Goal: Task Accomplishment & Management: Manage account settings

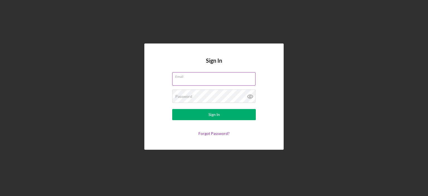
click at [193, 79] on input "Email" at bounding box center [213, 78] width 83 height 13
type input "[EMAIL_ADDRESS][DOMAIN_NAME]"
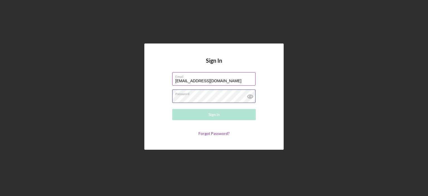
click at [216, 95] on div "Password Required" at bounding box center [214, 96] width 84 height 14
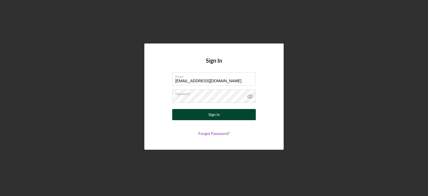
click at [202, 114] on button "Sign In" at bounding box center [214, 114] width 84 height 11
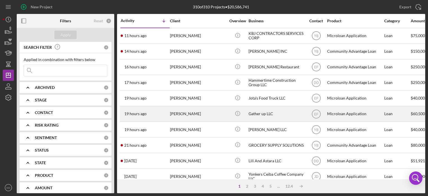
click at [255, 116] on div "Gather up LLC" at bounding box center [276, 113] width 56 height 15
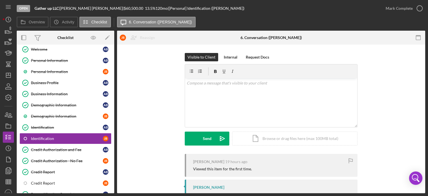
scroll to position [46, 0]
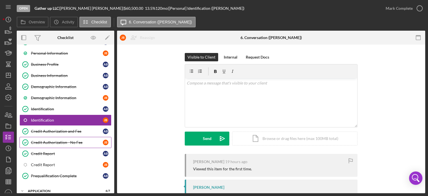
click at [59, 140] on div "Credit Authorization - No Fee" at bounding box center [67, 142] width 72 height 4
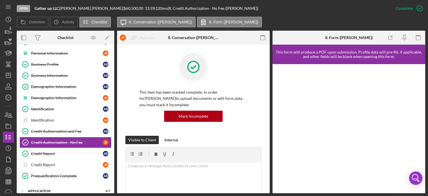
click at [270, 115] on div "Overview Internal Workflow Stage Open Icon/Dropdown Arrow Archive (can unarchiv…" at bounding box center [221, 112] width 408 height 162
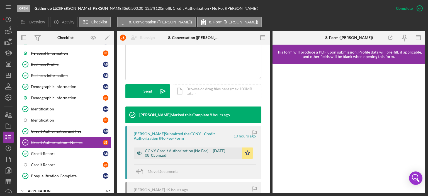
click at [203, 150] on div "CCNY Credit Authorization (No Fee) -- [DATE] 08_05pm.pdf" at bounding box center [192, 152] width 94 height 9
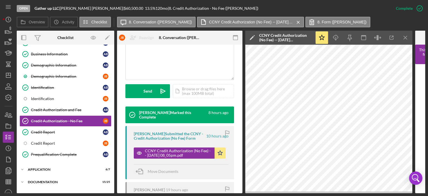
scroll to position [70, 0]
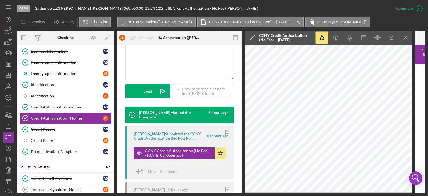
click at [51, 176] on div "Terms, Fees & Signature" at bounding box center [67, 178] width 72 height 4
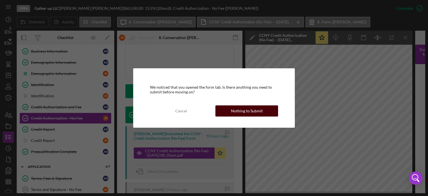
click at [254, 111] on div "Nothing to Submit" at bounding box center [247, 110] width 32 height 11
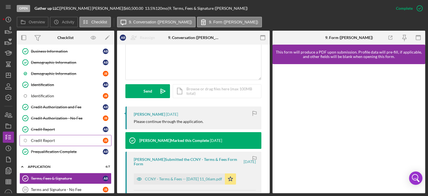
click at [43, 138] on div "Credit Report" at bounding box center [67, 140] width 72 height 4
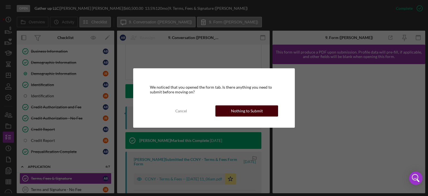
click at [255, 111] on div "Nothing to Submit" at bounding box center [247, 110] width 32 height 11
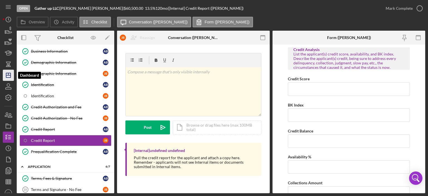
click at [7, 75] on icon "Icon/Dashboard" at bounding box center [8, 75] width 14 height 14
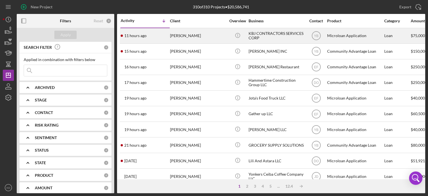
click at [204, 35] on div "[PERSON_NAME]" at bounding box center [198, 35] width 56 height 15
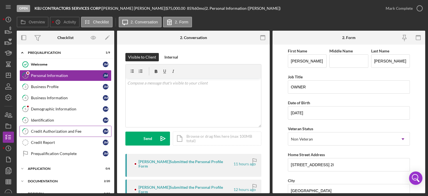
click at [49, 129] on div "Credit Authorization and Fee" at bounding box center [67, 131] width 72 height 4
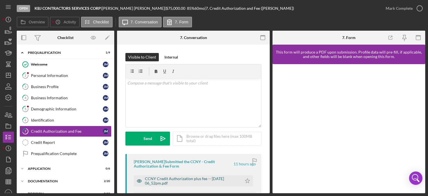
click at [179, 181] on div "CCNY Credit Authorization plus fee -- [DATE] 06_52pm.pdf" at bounding box center [192, 180] width 94 height 9
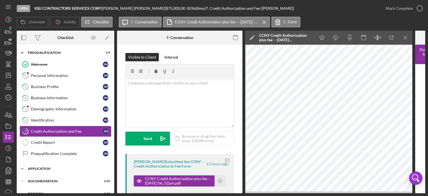
click at [22, 53] on polyline at bounding box center [22, 52] width 2 height 1
click at [22, 168] on icon "Icon/Expander" at bounding box center [22, 168] width 11 height 11
click at [46, 143] on div "Credit Report" at bounding box center [67, 142] width 72 height 4
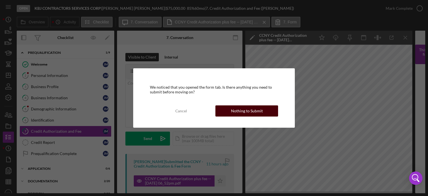
click at [247, 109] on div "Nothing to Submit" at bounding box center [247, 110] width 32 height 11
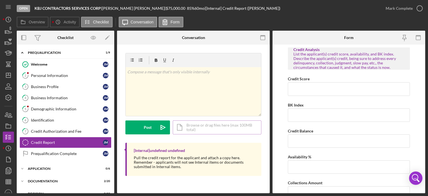
click at [205, 124] on div "Icon/Document Browse or drag files here (max 100MB total) Tap to choose files o…" at bounding box center [217, 127] width 89 height 14
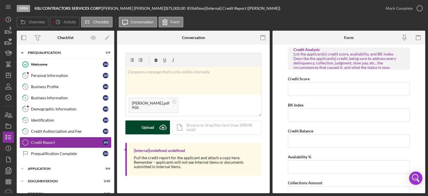
click at [146, 124] on div "Upload" at bounding box center [147, 127] width 13 height 14
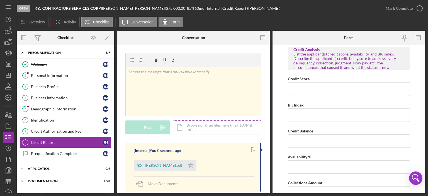
click at [228, 128] on div "Icon/Document Browse or drag files here (max 100MB total) Tap to choose files o…" at bounding box center [217, 127] width 89 height 14
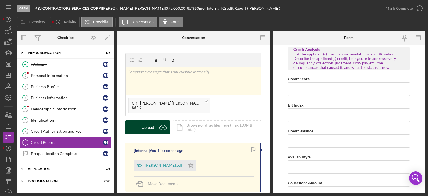
click at [148, 129] on div "Upload" at bounding box center [147, 127] width 13 height 14
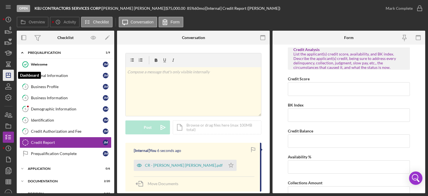
click at [9, 73] on polygon "button" at bounding box center [8, 75] width 4 height 4
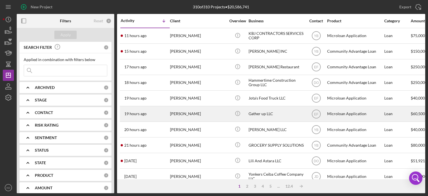
click at [255, 114] on div "Gather up LLC" at bounding box center [276, 113] width 56 height 15
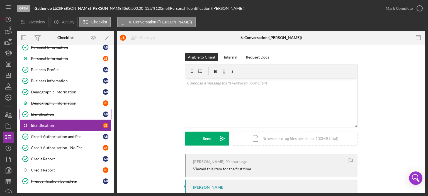
scroll to position [46, 0]
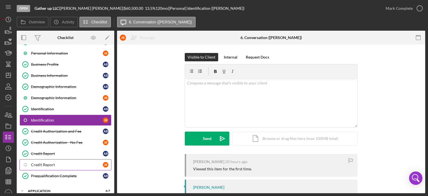
click at [42, 162] on div "Credit Report" at bounding box center [67, 164] width 72 height 4
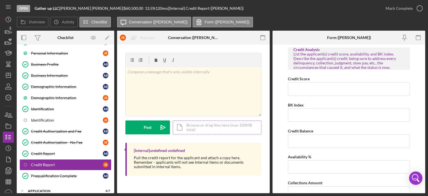
click at [220, 127] on div "Icon/Document Browse or drag files here (max 100MB total) Tap to choose files o…" at bounding box center [217, 127] width 89 height 14
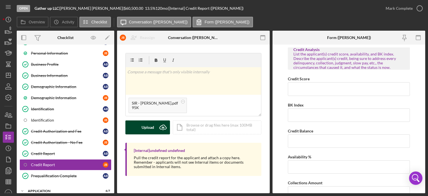
click at [148, 127] on div "Upload" at bounding box center [147, 127] width 13 height 14
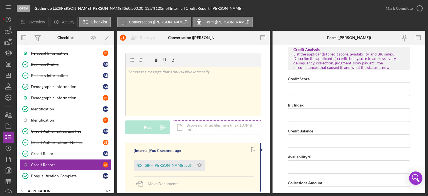
click at [201, 127] on div "Icon/Document Browse or drag files here (max 100MB total) Tap to choose files o…" at bounding box center [217, 127] width 89 height 14
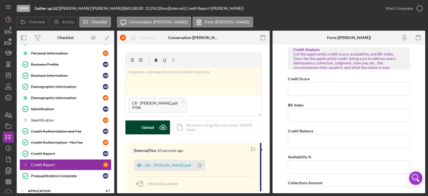
click at [149, 127] on div "Upload" at bounding box center [147, 127] width 13 height 14
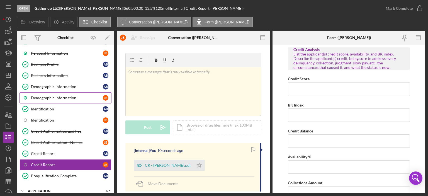
click at [59, 95] on div "Demographic Information" at bounding box center [67, 97] width 72 height 4
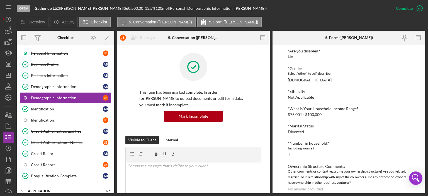
scroll to position [85, 0]
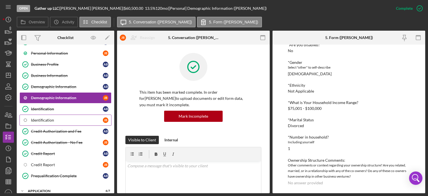
click at [41, 119] on div "Identification" at bounding box center [67, 120] width 72 height 4
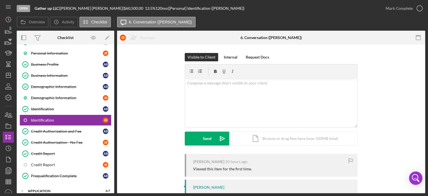
scroll to position [64, 0]
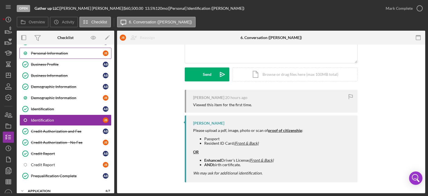
click at [51, 52] on div "Personal Information" at bounding box center [67, 53] width 72 height 4
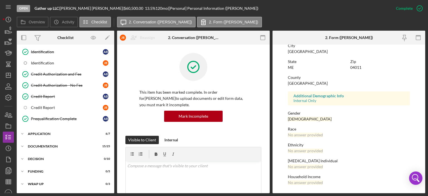
scroll to position [112, 0]
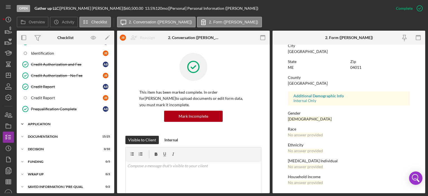
click at [20, 119] on icon "Icon/Expander" at bounding box center [22, 123] width 11 height 11
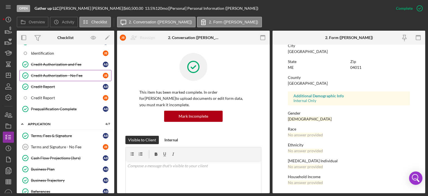
click at [55, 73] on div "Credit Authorization - No Fee" at bounding box center [67, 75] width 72 height 4
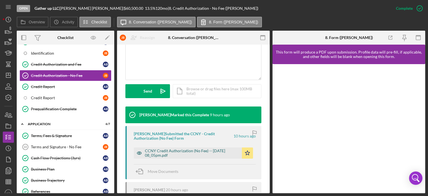
click at [214, 151] on div "CCNY Credit Authorization (No Fee) -- [DATE] 08_05pm.pdf" at bounding box center [192, 152] width 94 height 9
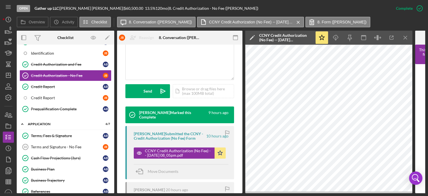
click at [112, 164] on div "Terms, Fees & Signature Terms, Fees & Signature A B Terms and Signature - No Fe…" at bounding box center [65, 170] width 97 height 81
click at [114, 158] on div "Overview Internal Workflow Stage Open Icon/Dropdown Arrow Archive (can unarchiv…" at bounding box center [221, 112] width 408 height 162
click at [112, 158] on div "Terms, Fees & Signature Terms, Fees & Signature A B Terms and Signature - No Fe…" at bounding box center [65, 170] width 97 height 81
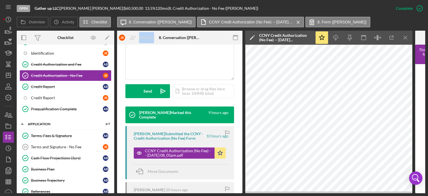
click at [110, 145] on div "Terms, Fees & Signature Terms, Fees & Signature A B Terms and Signature - No Fe…" at bounding box center [65, 170] width 97 height 81
click at [114, 164] on div "Overview Internal Workflow Stage Open Icon/Dropdown Arrow Archive (can unarchiv…" at bounding box center [221, 112] width 408 height 162
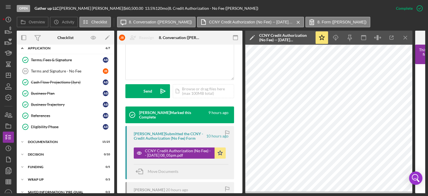
scroll to position [194, 0]
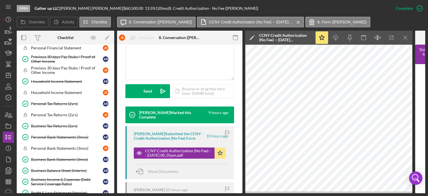
scroll to position [308, 0]
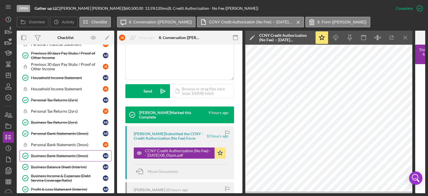
click at [55, 153] on div "Business Bank Statements (3mos)" at bounding box center [67, 155] width 72 height 4
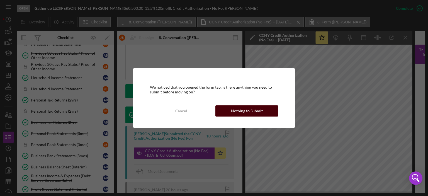
click at [242, 111] on div "Nothing to Submit" at bounding box center [247, 110] width 32 height 11
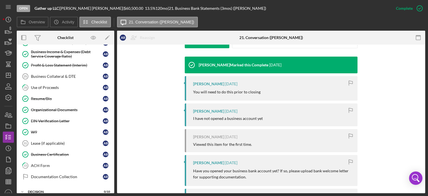
scroll to position [437, 0]
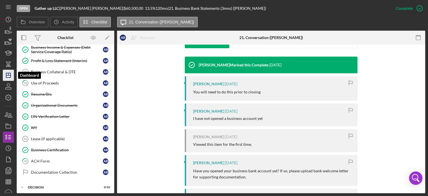
click at [9, 77] on icon "Icon/Dashboard" at bounding box center [8, 75] width 14 height 14
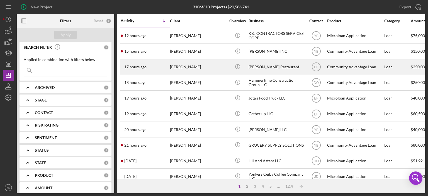
click at [272, 67] on div "[PERSON_NAME] Restaurant" at bounding box center [276, 67] width 56 height 15
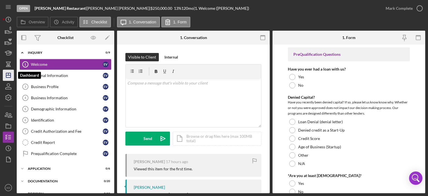
click at [9, 74] on icon "Icon/Dashboard" at bounding box center [8, 75] width 14 height 14
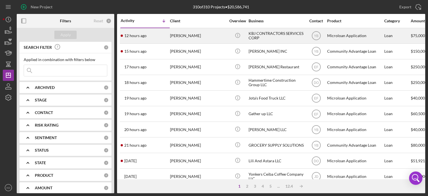
click at [266, 32] on div "KBJ CONTRACTORS SERVICES CORP" at bounding box center [276, 35] width 56 height 15
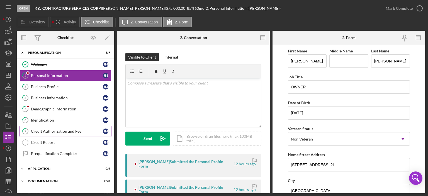
click at [60, 129] on div "Credit Authorization and Fee" at bounding box center [67, 131] width 72 height 4
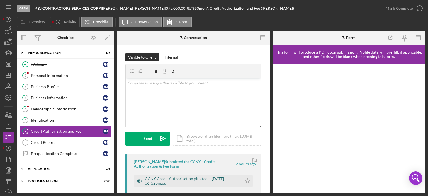
click at [227, 179] on div "CCNY Credit Authorization plus fee -- [DATE] 06_52pm.pdf" at bounding box center [192, 180] width 94 height 9
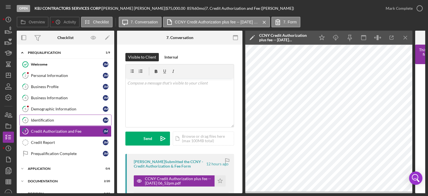
click at [50, 119] on div "Identification" at bounding box center [67, 120] width 72 height 4
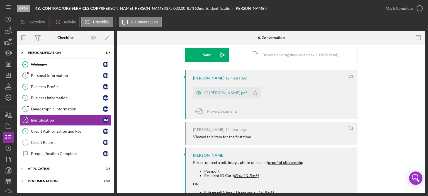
scroll to position [82, 0]
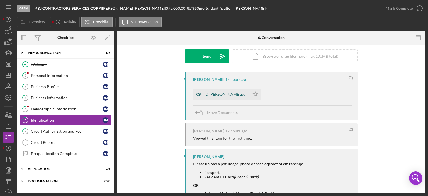
click at [232, 94] on div "ID [PERSON_NAME].pdf" at bounding box center [225, 94] width 43 height 4
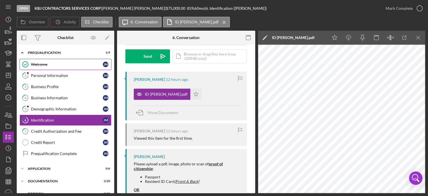
click at [36, 64] on div "Welcome" at bounding box center [67, 64] width 72 height 4
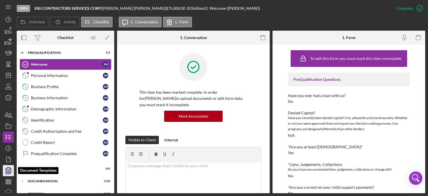
click at [10, 169] on polyline "button" at bounding box center [10, 168] width 1 height 1
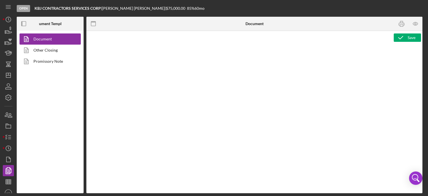
type textarea "<h2><strong>Product Name</strong><br><span id="Product_Name" class="template-fi…"
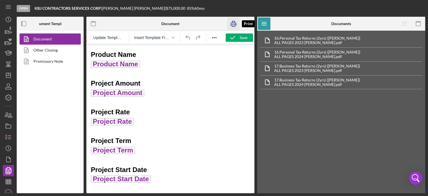
click at [233, 22] on icon "button" at bounding box center [233, 24] width 13 height 13
click at [9, 73] on polygon "button" at bounding box center [8, 75] width 4 height 4
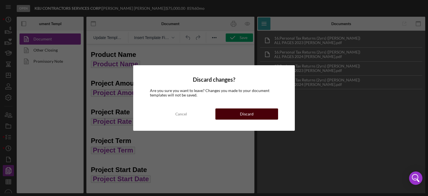
click at [240, 114] on div "Discard" at bounding box center [247, 113] width 14 height 11
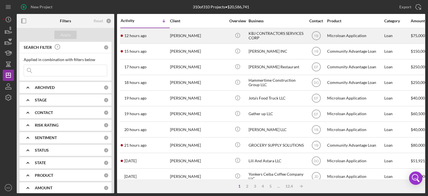
click at [270, 32] on div "KBJ CONTRACTORS SERVICES CORP" at bounding box center [276, 35] width 56 height 15
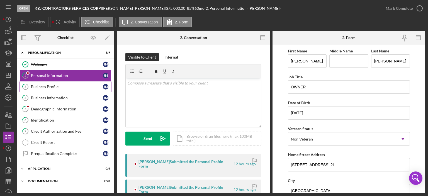
click at [47, 85] on div "Business Profile" at bounding box center [67, 86] width 72 height 4
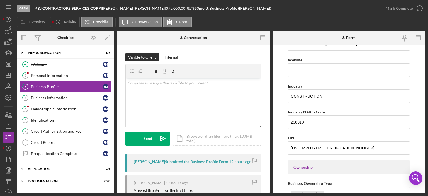
scroll to position [145, 0]
drag, startPoint x: 424, startPoint y: 109, endPoint x: 425, endPoint y: 114, distance: 5.0
click at [426, 116] on div "Open KBJ CONTRACTORS SERVICES CORP | [PERSON_NAME] | $75,000.00 85 % 60 mo | 3.…" at bounding box center [214, 98] width 428 height 196
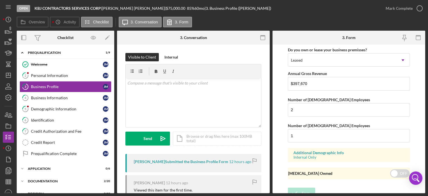
scroll to position [468, 0]
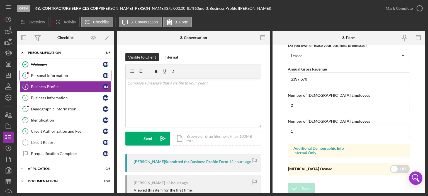
click at [65, 75] on div "Personal Information" at bounding box center [67, 75] width 72 height 4
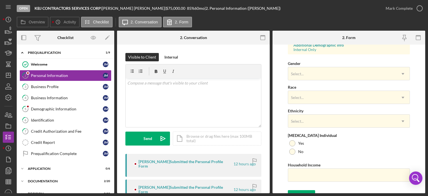
scroll to position [218, 0]
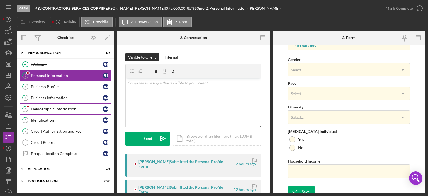
click at [41, 107] on div "Demographic Information" at bounding box center [67, 109] width 72 height 4
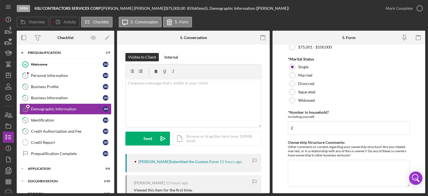
scroll to position [282, 0]
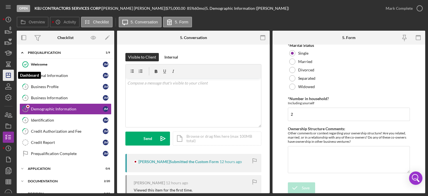
click at [9, 74] on icon "Icon/Dashboard" at bounding box center [8, 75] width 14 height 14
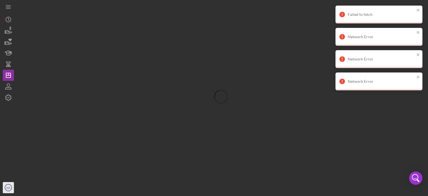
click at [9, 187] on text "KD" at bounding box center [8, 187] width 4 height 3
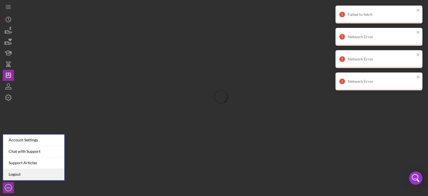
click at [9, 174] on link "Logout" at bounding box center [33, 173] width 61 height 11
